Goal: Communication & Community: Participate in discussion

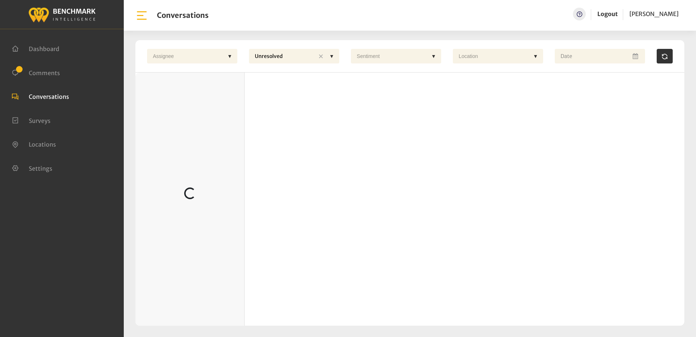
drag, startPoint x: 39, startPoint y: 72, endPoint x: 36, endPoint y: 67, distance: 6.1
click at [39, 71] on span "Comments" at bounding box center [44, 72] width 31 height 7
click at [48, 67] on ul "Dashboard Comments Conversations Surveys" at bounding box center [62, 107] width 101 height 143
click at [49, 74] on span "Comments" at bounding box center [44, 72] width 31 height 7
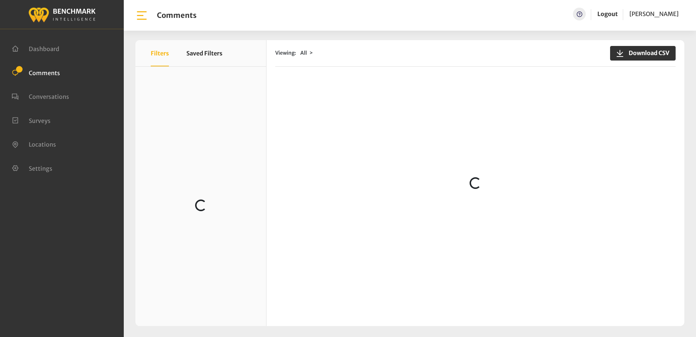
scroll to position [583, 0]
